Goal: Task Accomplishment & Management: Manage account settings

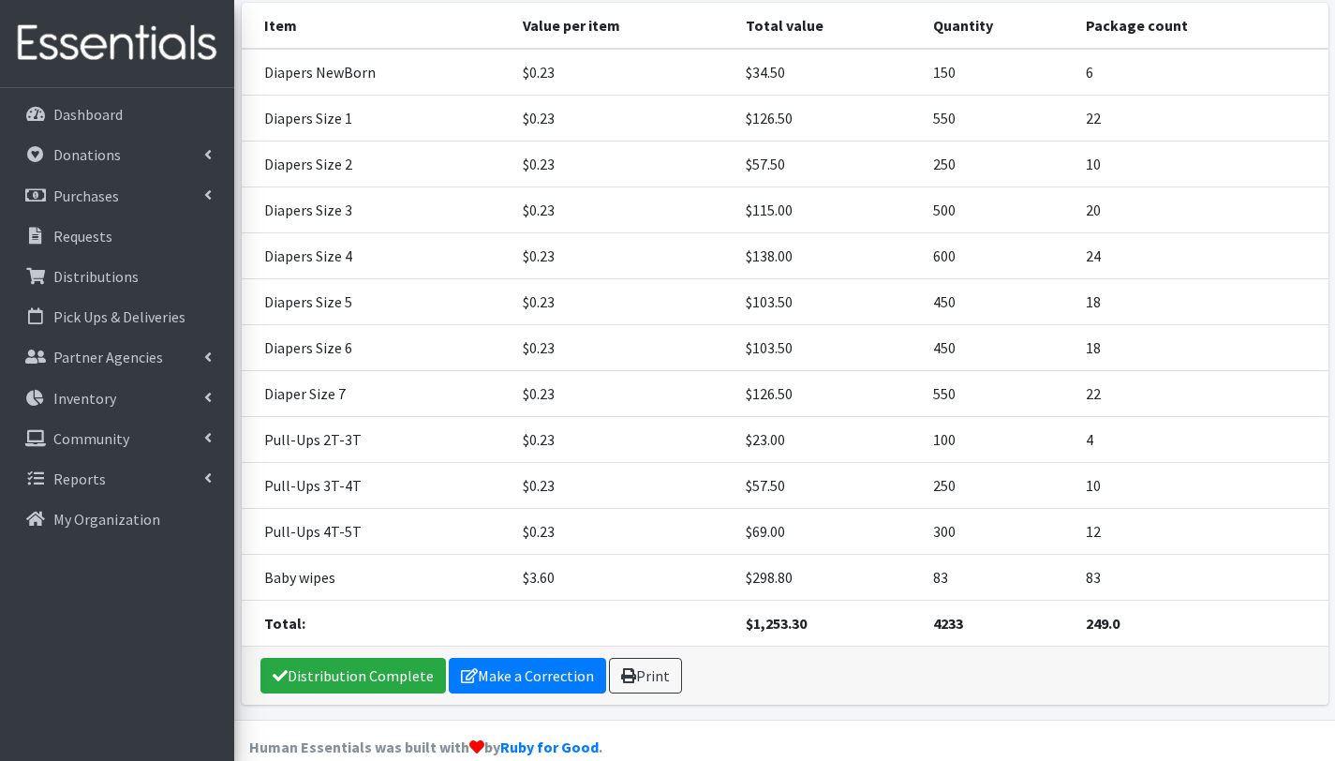
scroll to position [355, 0]
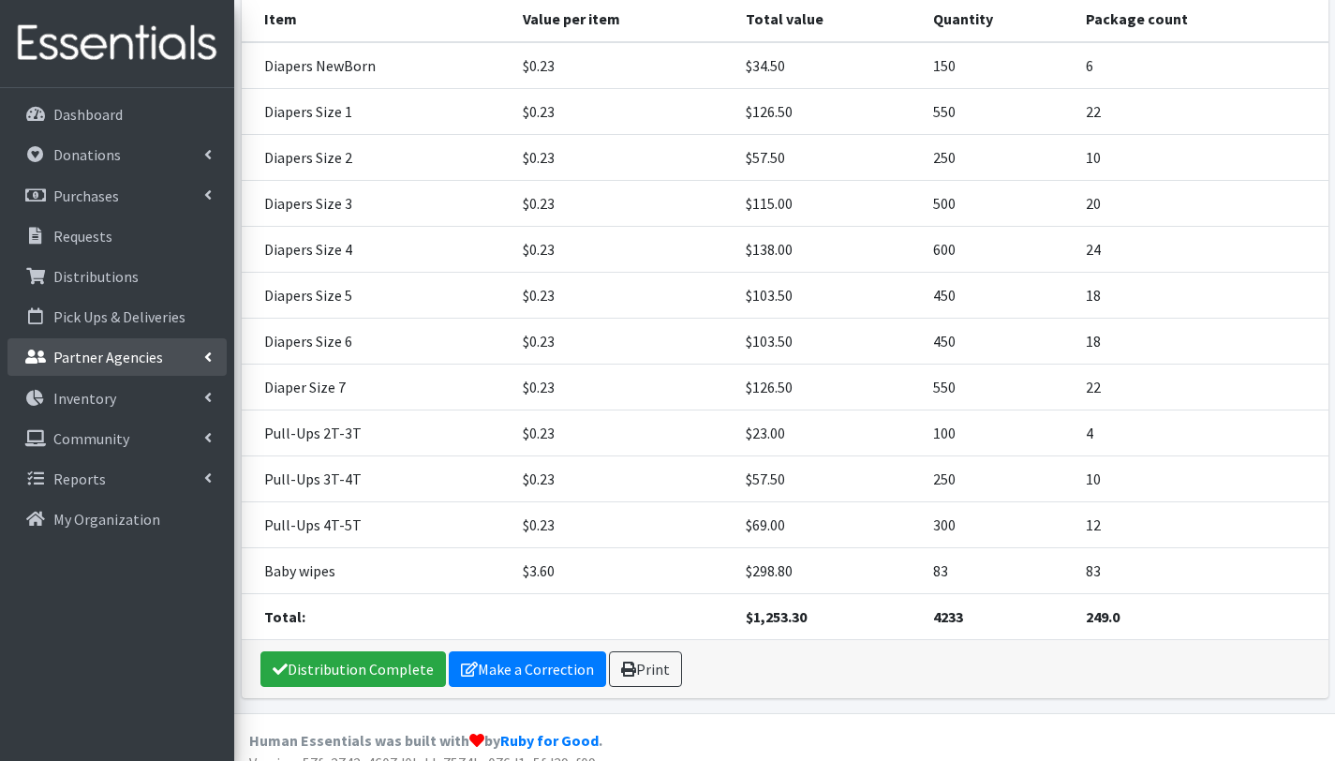
click at [91, 350] on p "Partner Agencies" at bounding box center [108, 357] width 110 height 19
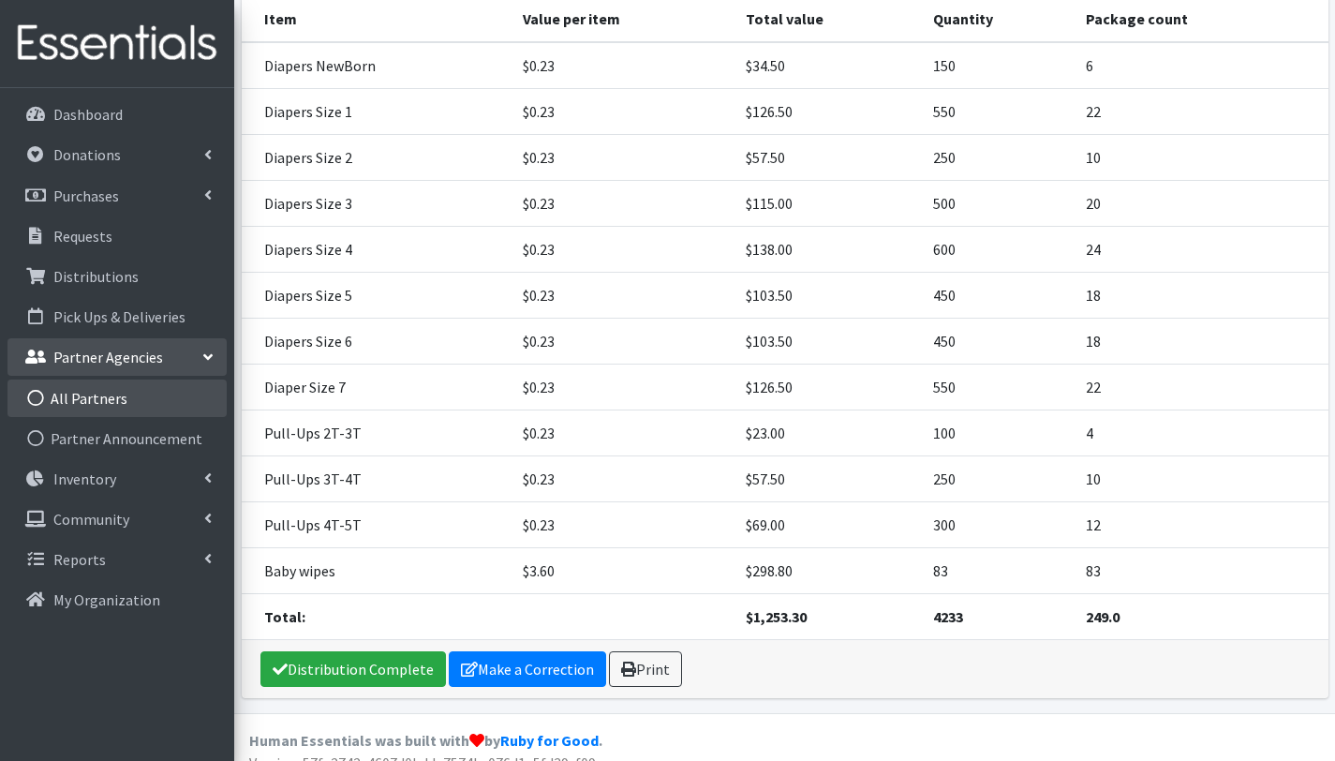
click at [100, 400] on link "All Partners" at bounding box center [116, 397] width 219 height 37
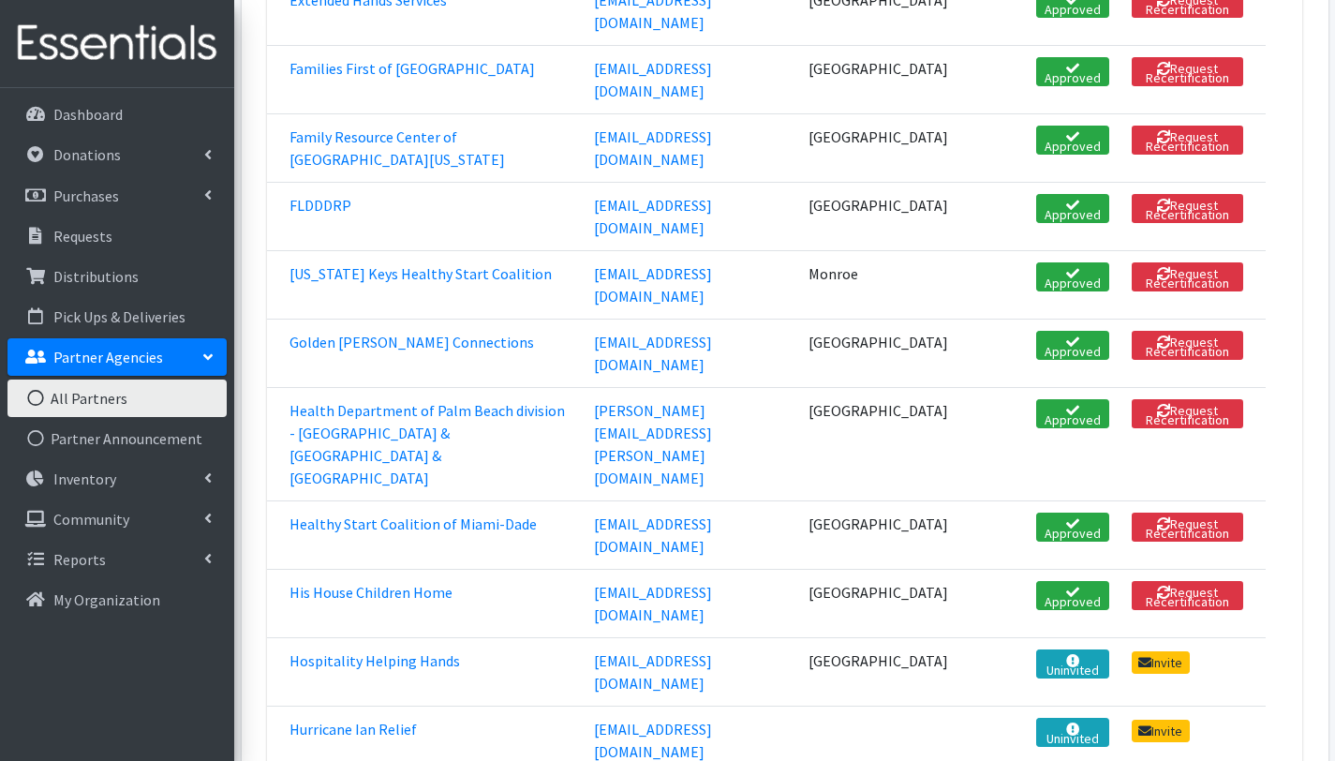
scroll to position [1508, 0]
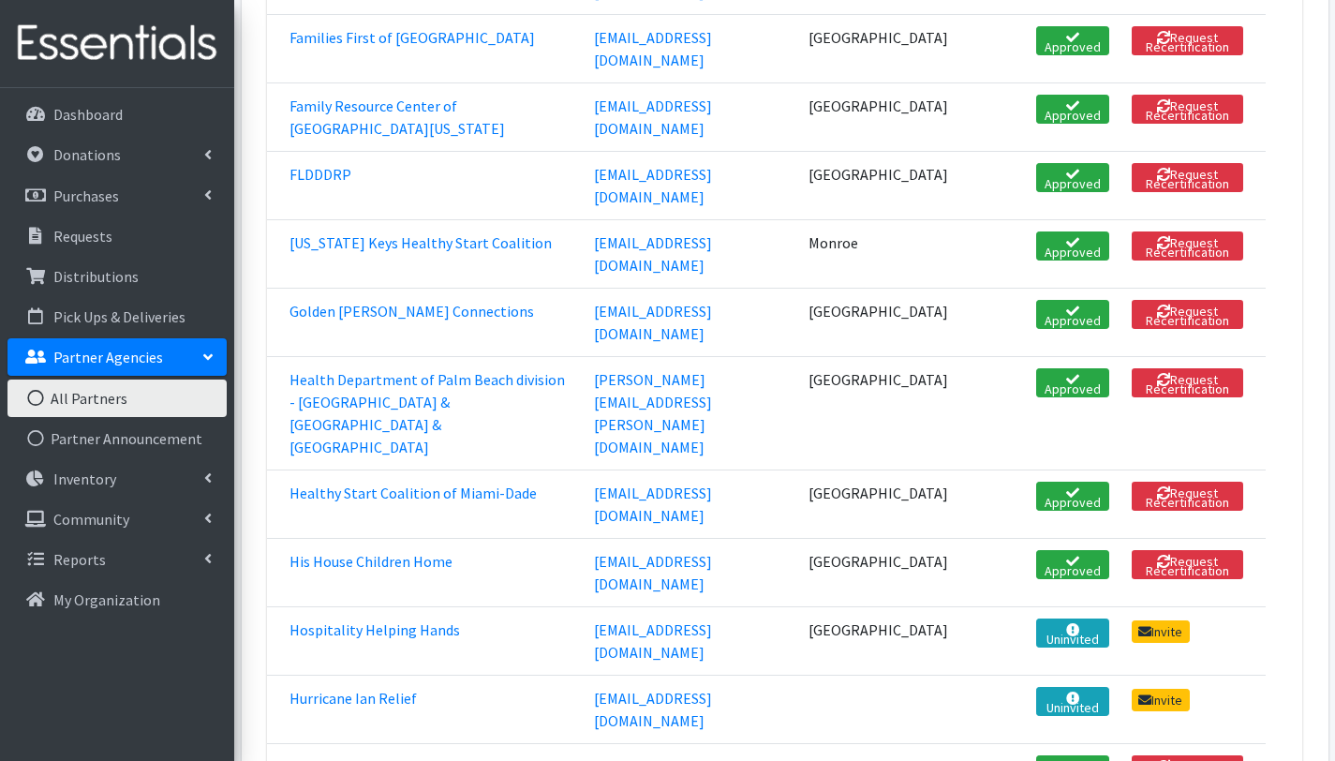
drag, startPoint x: 591, startPoint y: 604, endPoint x: 810, endPoint y: 625, distance: 219.3
copy tr "[PERSON_NAME][EMAIL_ADDRESS][DOMAIN_NAME]"
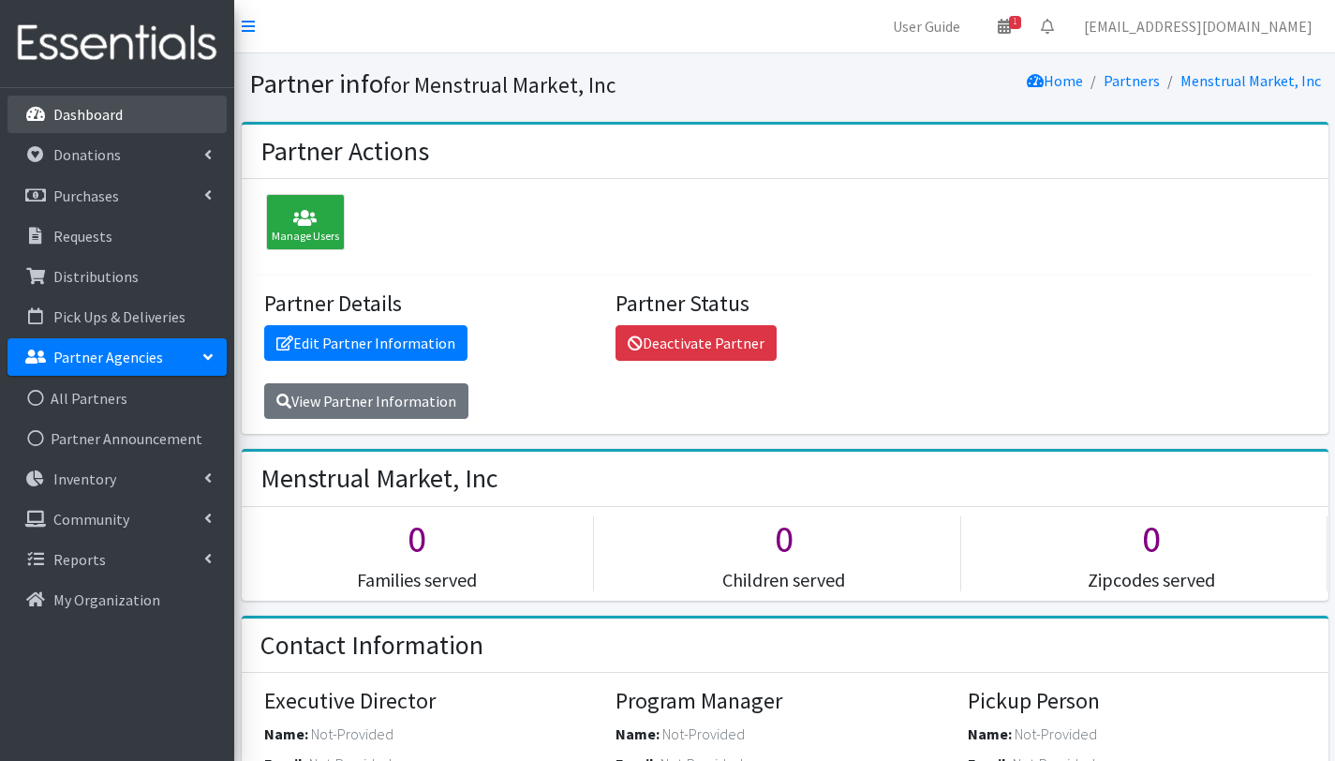
click at [106, 115] on p "Dashboard" at bounding box center [87, 114] width 69 height 19
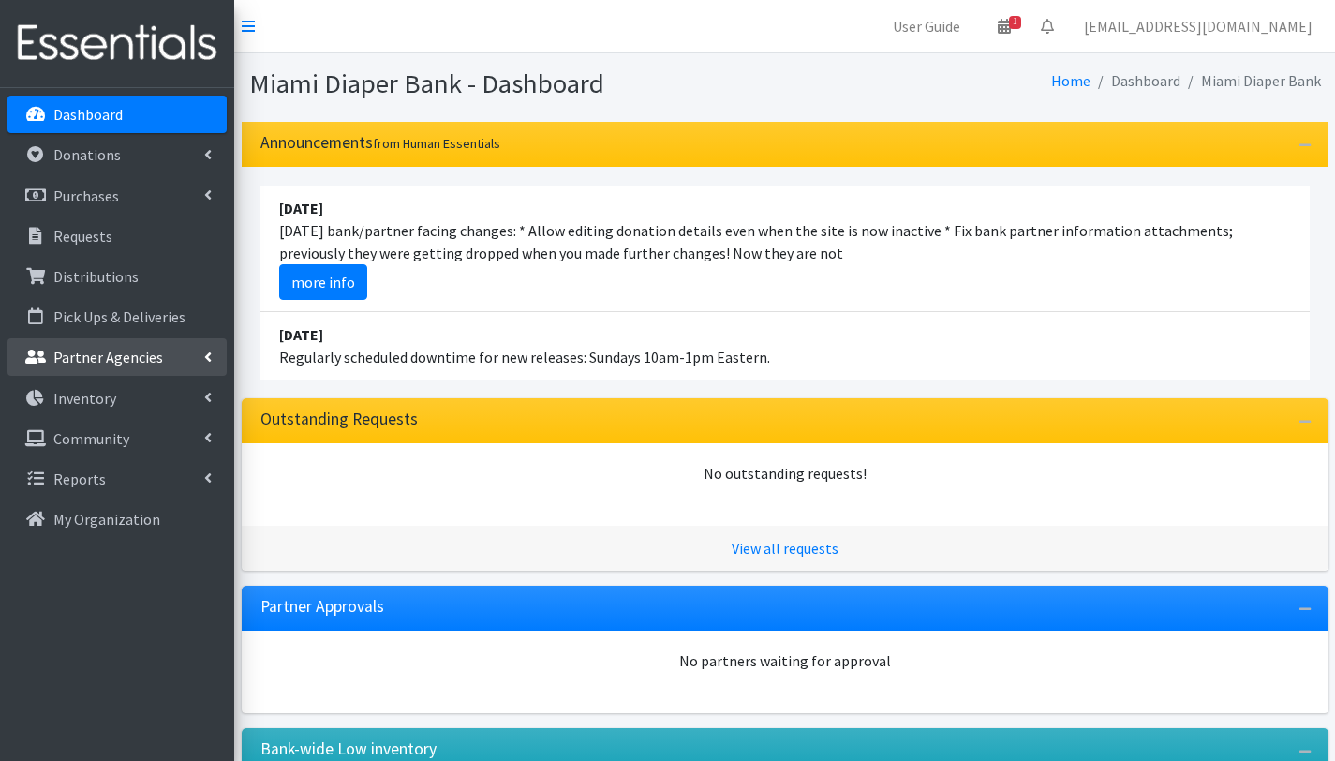
click at [128, 365] on p "Partner Agencies" at bounding box center [108, 357] width 110 height 19
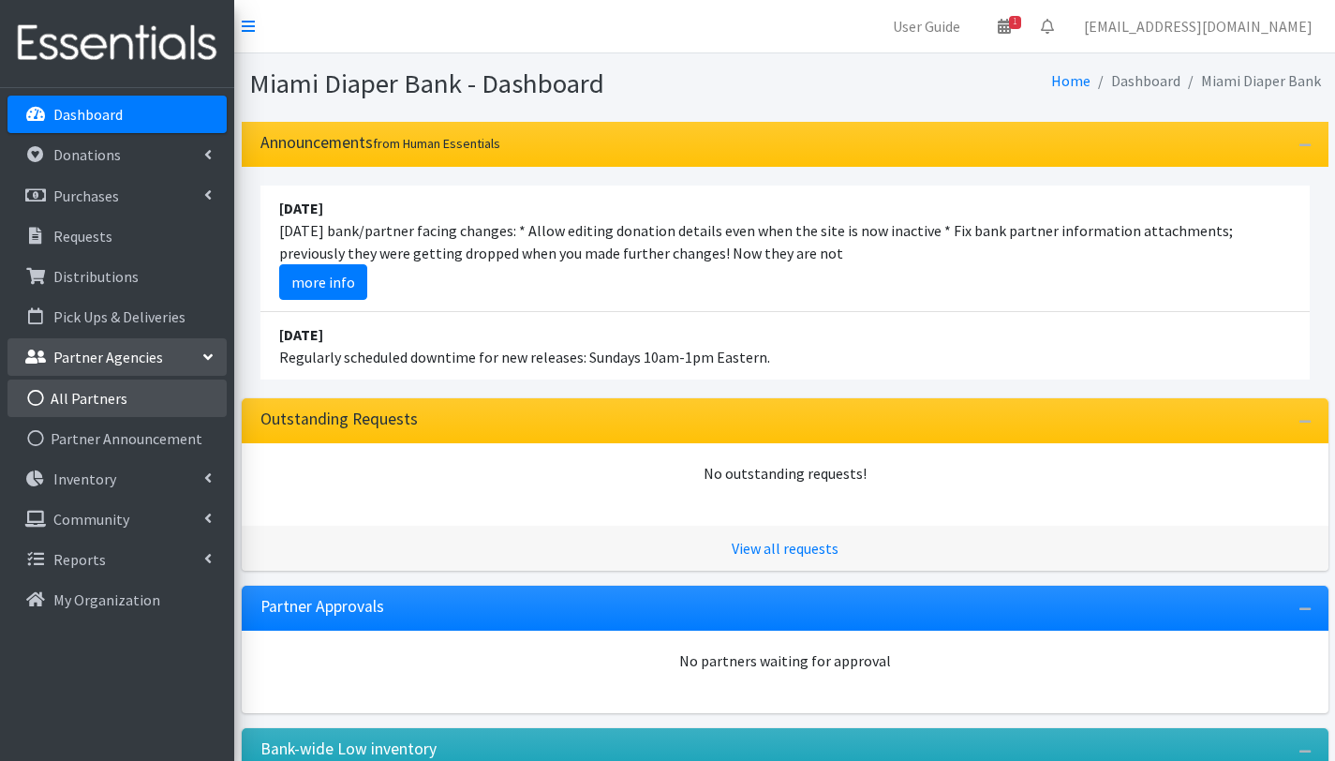
click at [99, 401] on link "All Partners" at bounding box center [116, 397] width 219 height 37
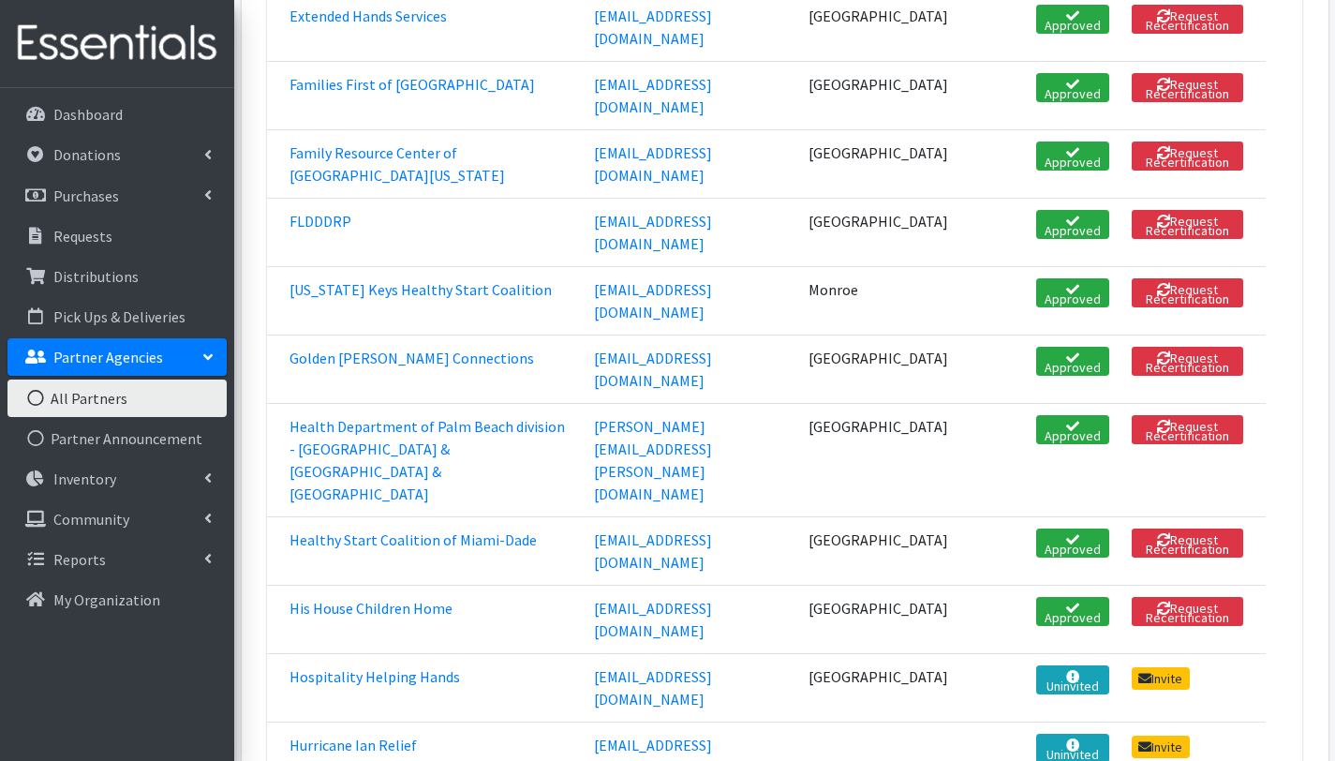
scroll to position [1462, 0]
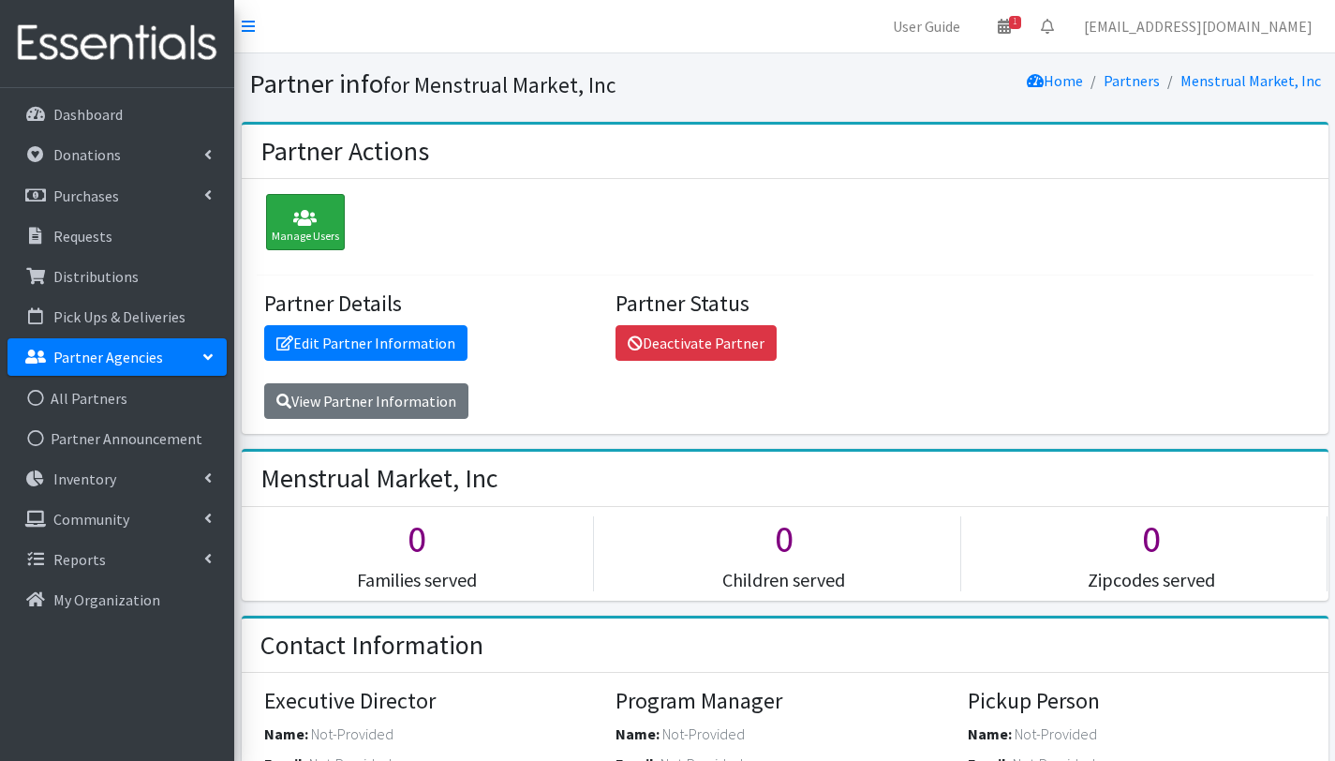
click at [332, 224] on icon at bounding box center [305, 218] width 67 height 19
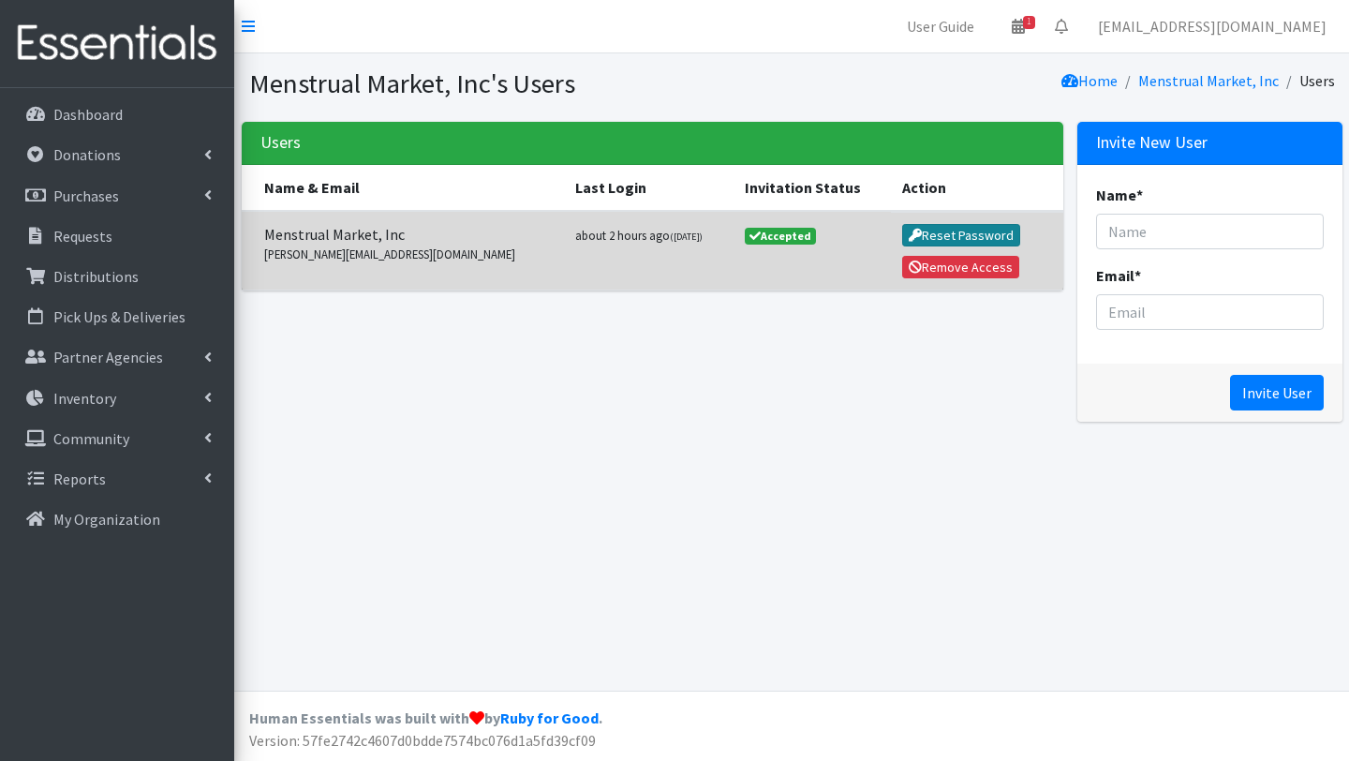
click at [934, 235] on button "Reset Password" at bounding box center [961, 235] width 119 height 22
